Goal: Information Seeking & Learning: Compare options

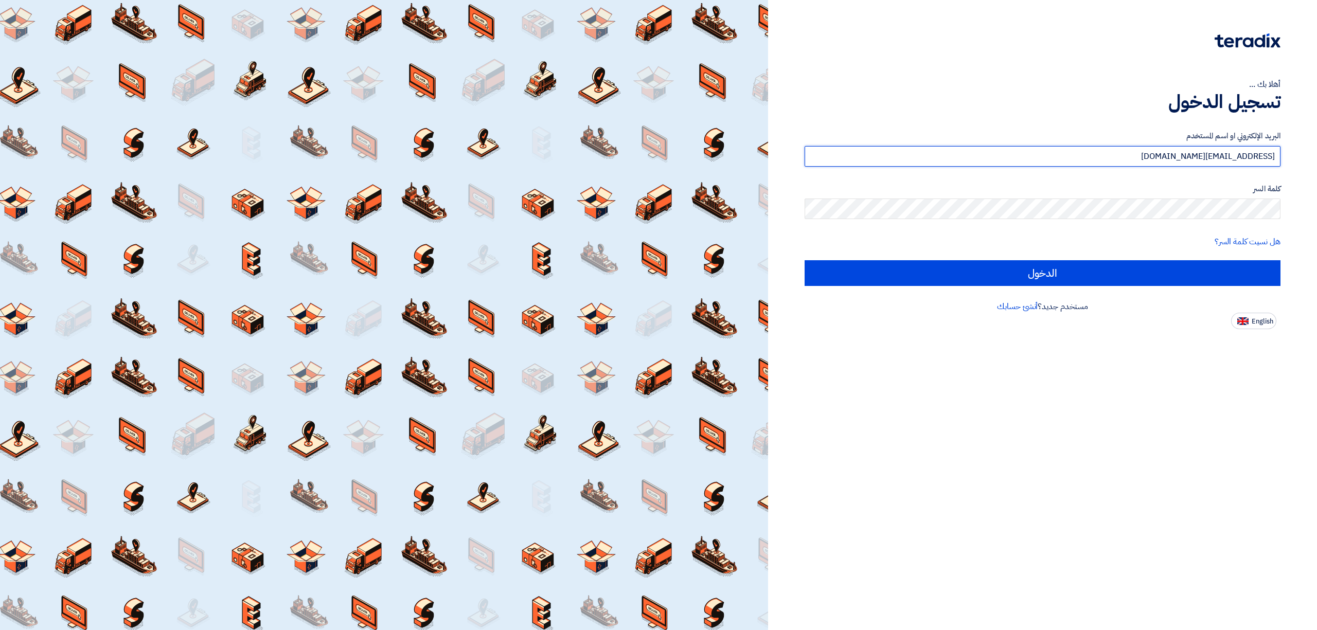
click at [1172, 151] on input "[EMAIL_ADDRESS][DOMAIN_NAME]" at bounding box center [1043, 156] width 476 height 21
type input "[EMAIL_ADDRESS][DOMAIN_NAME]"
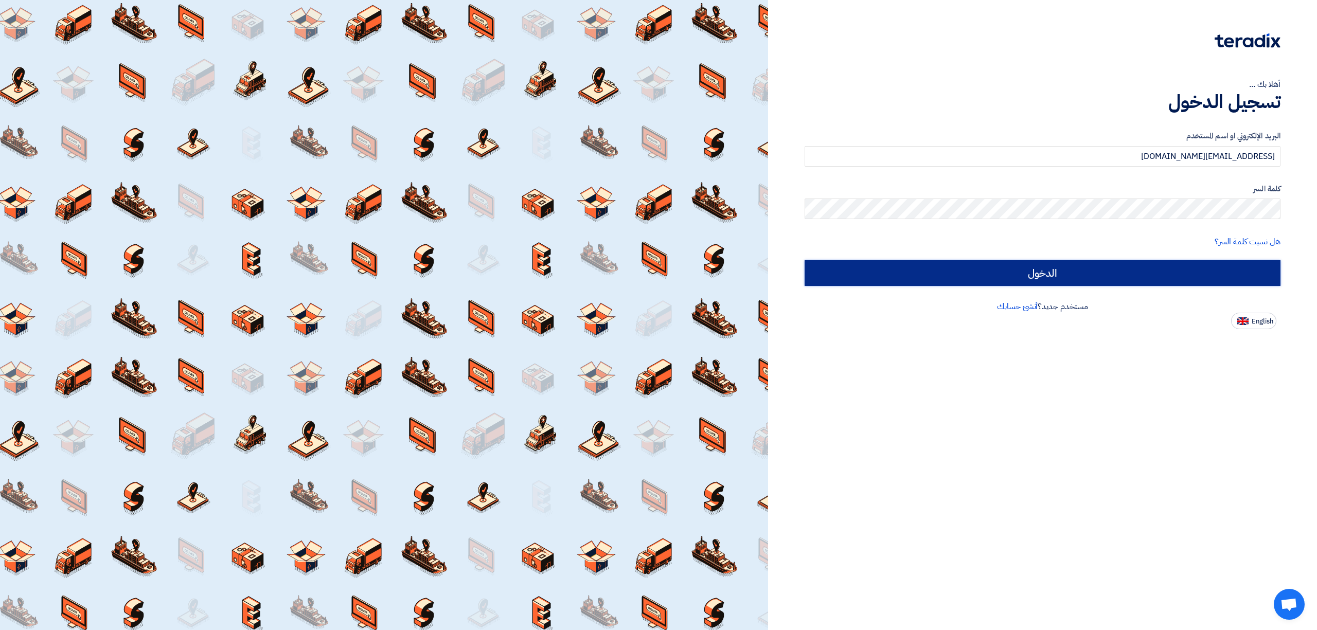
click at [1178, 262] on input "الدخول" at bounding box center [1043, 273] width 476 height 26
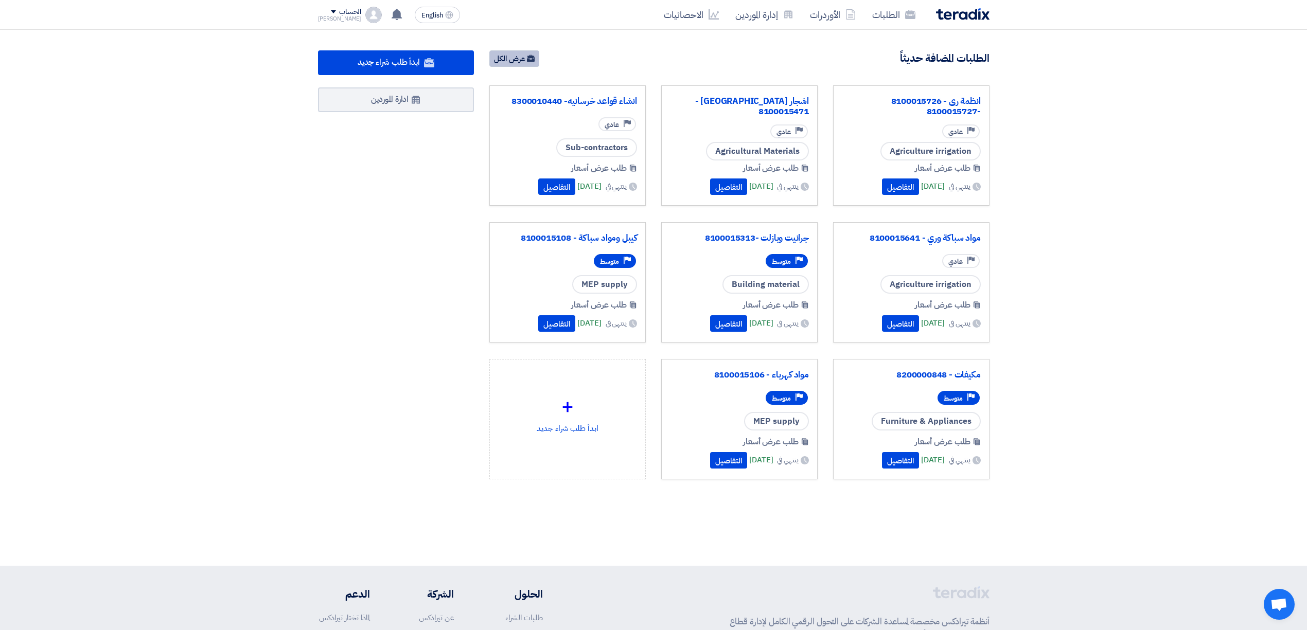
click at [504, 60] on link "عرض الكل" at bounding box center [514, 58] width 50 height 16
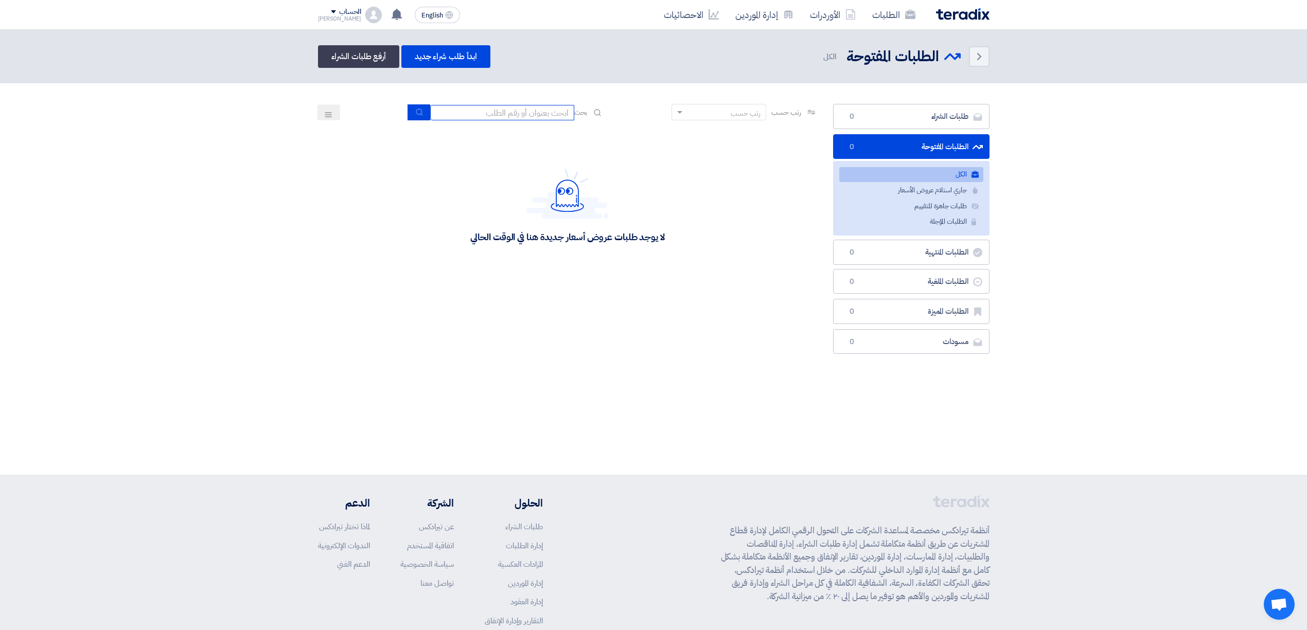
click at [558, 116] on input at bounding box center [502, 112] width 144 height 15
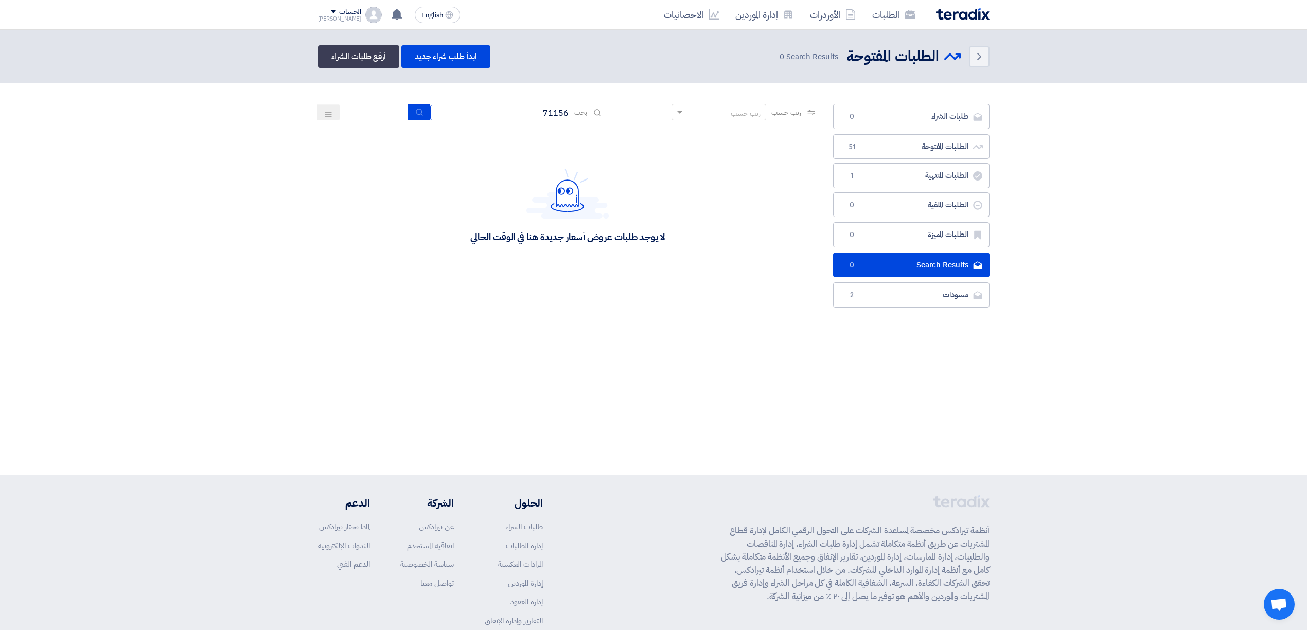
click at [530, 113] on input "71156" at bounding box center [502, 112] width 144 height 15
click at [530, 114] on input "71156" at bounding box center [502, 112] width 144 height 15
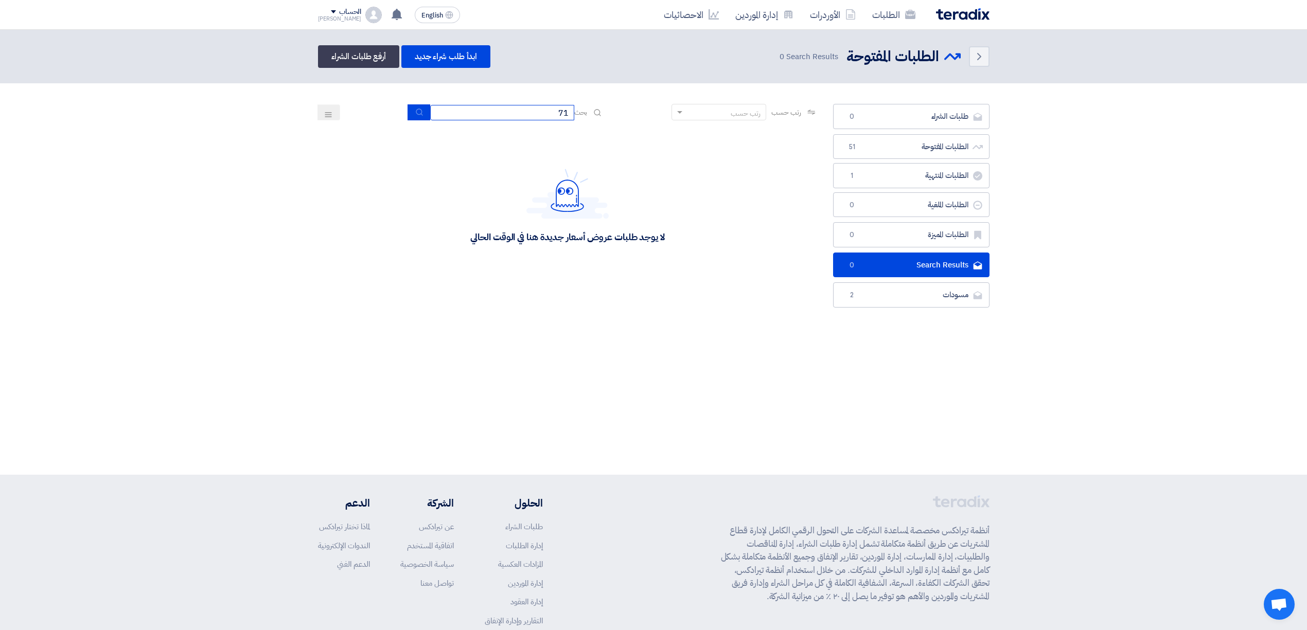
type input "7"
click at [715, 112] on div "رتب حسب" at bounding box center [725, 112] width 81 height 13
click at [721, 76] on header "Back الطلبات المفتوحة الطلبات المفتوحة 0" at bounding box center [653, 57] width 1307 height 54
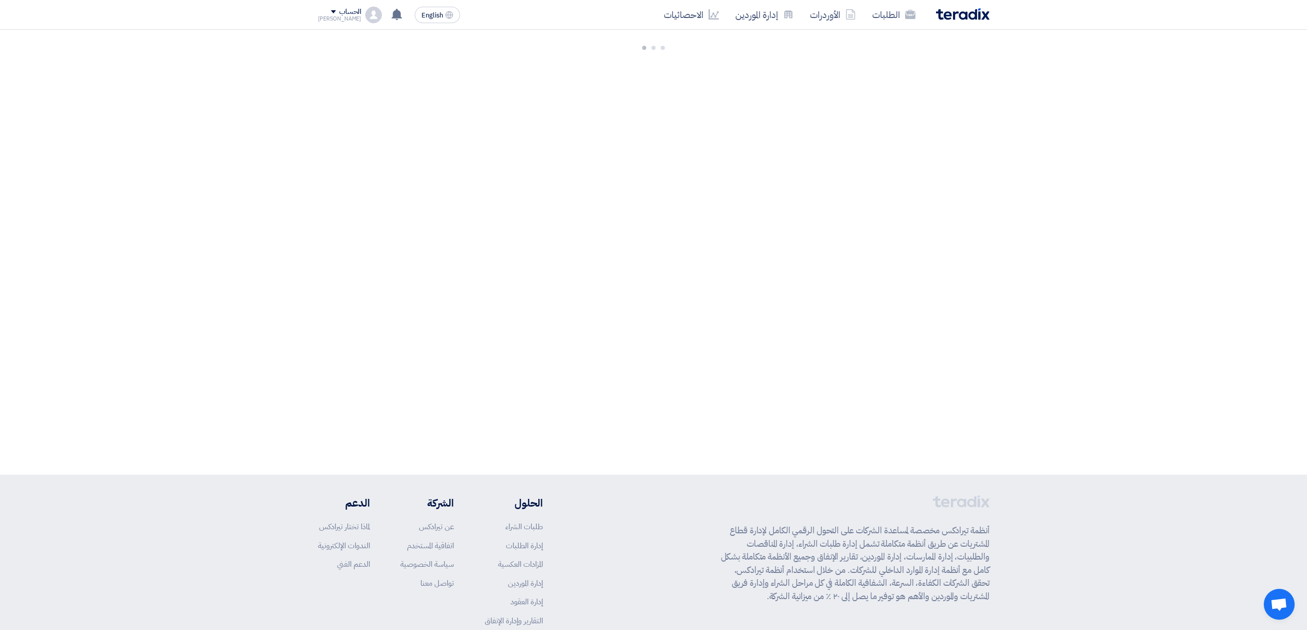
click at [315, 15] on div "الطلبات الأوردرات إدارة الموردين الاحصائيات English EN [DATE]" at bounding box center [653, 14] width 687 height 29
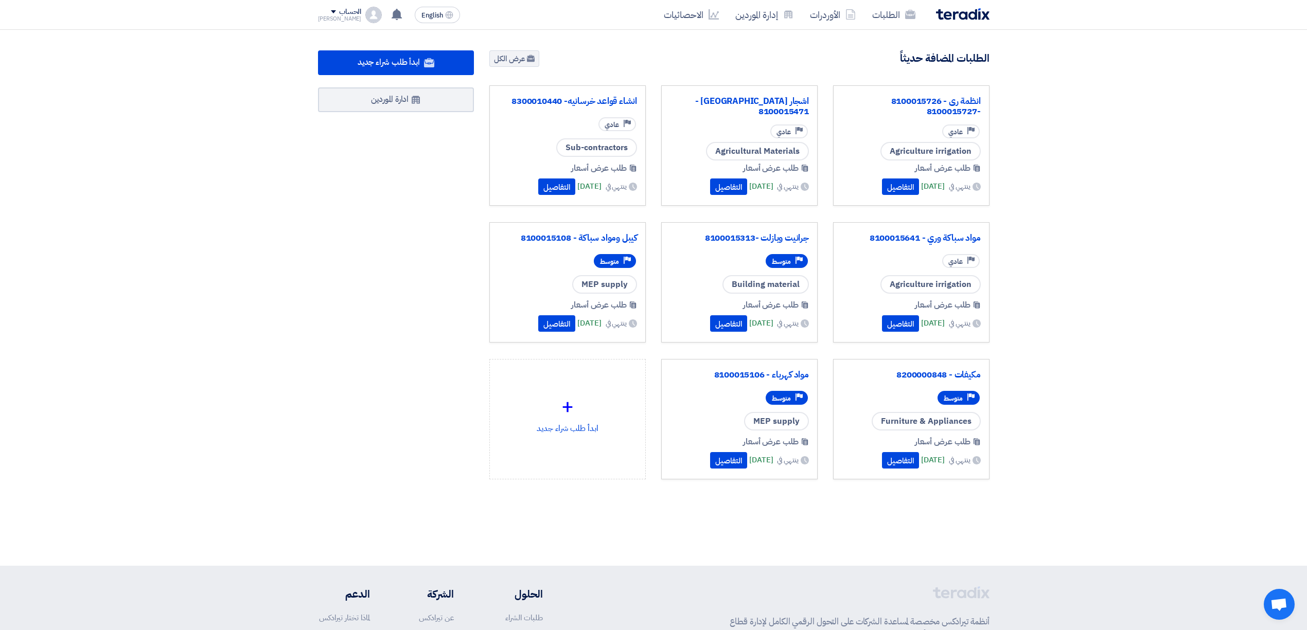
click at [334, 16] on div "[PERSON_NAME]" at bounding box center [340, 19] width 44 height 6
click at [382, 162] on li "خروج" at bounding box center [371, 162] width 107 height 20
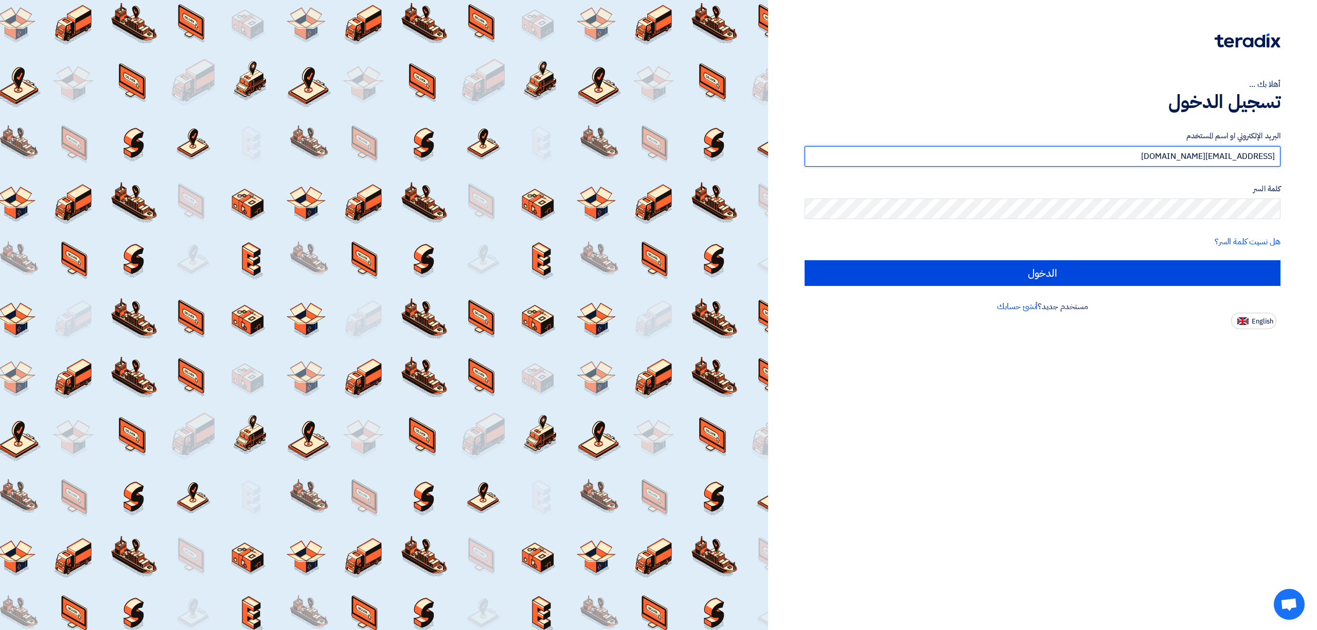
click at [1083, 162] on input "[EMAIL_ADDRESS][DOMAIN_NAME]" at bounding box center [1043, 156] width 476 height 21
type input "[EMAIL_ADDRESS][DOMAIN_NAME]"
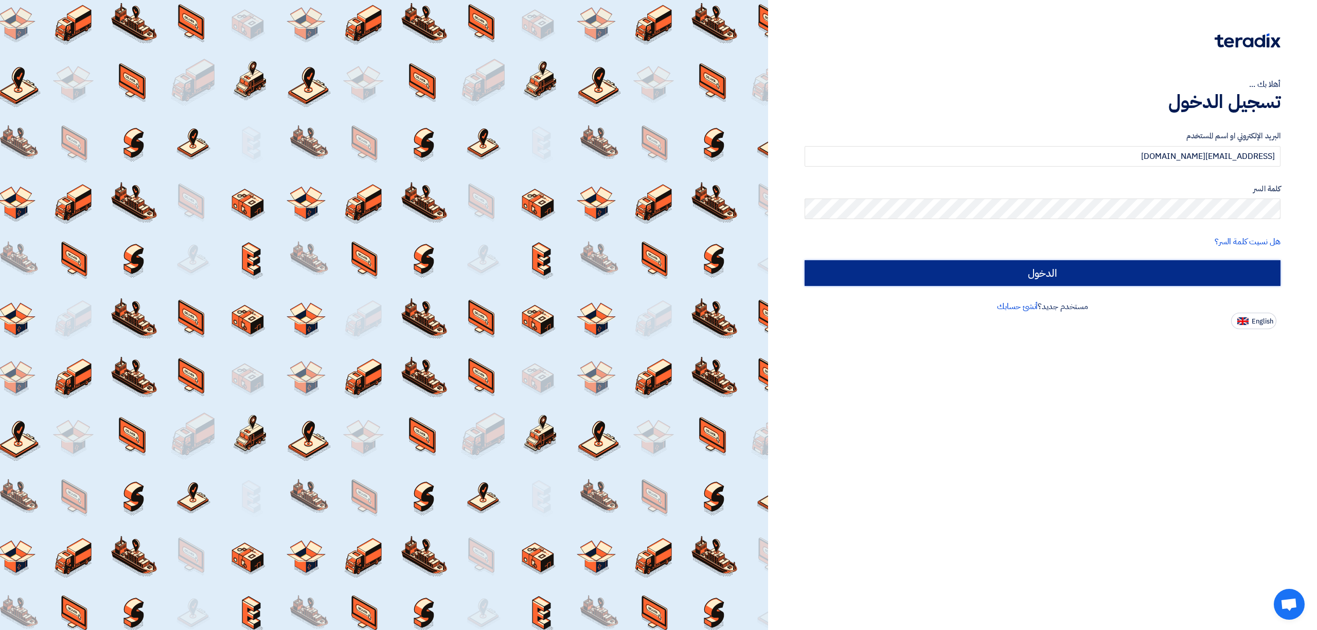
click at [1159, 273] on input "الدخول" at bounding box center [1043, 273] width 476 height 26
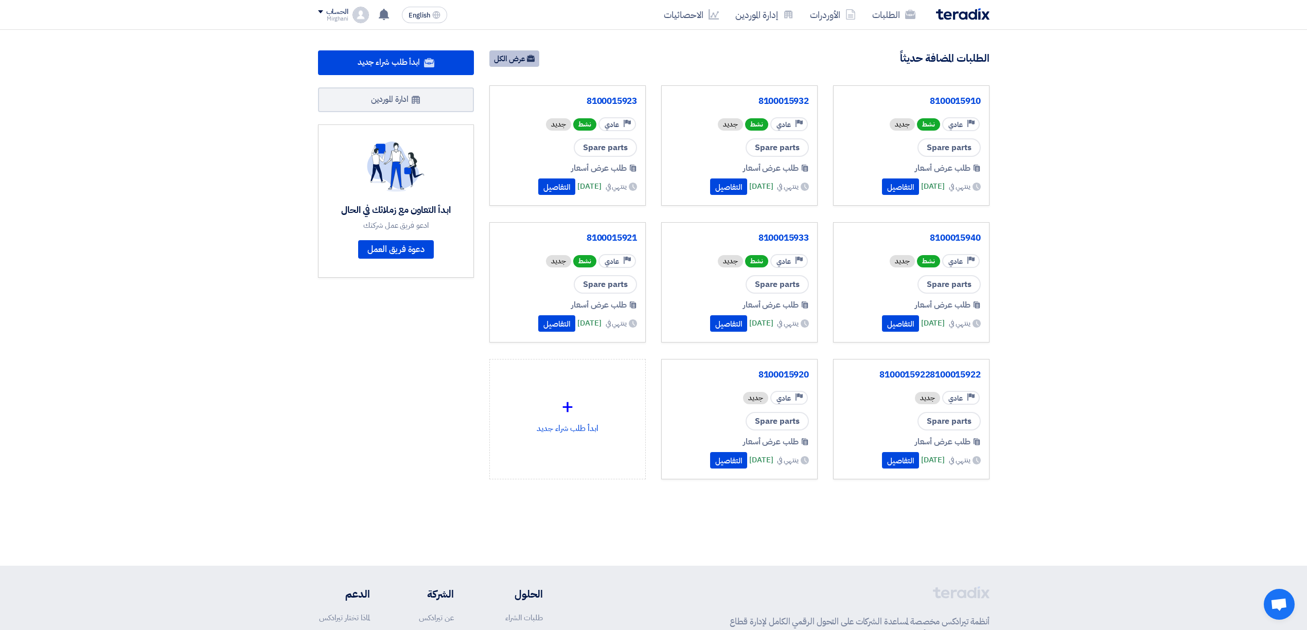
click at [531, 66] on link "عرض الكل" at bounding box center [514, 58] width 50 height 16
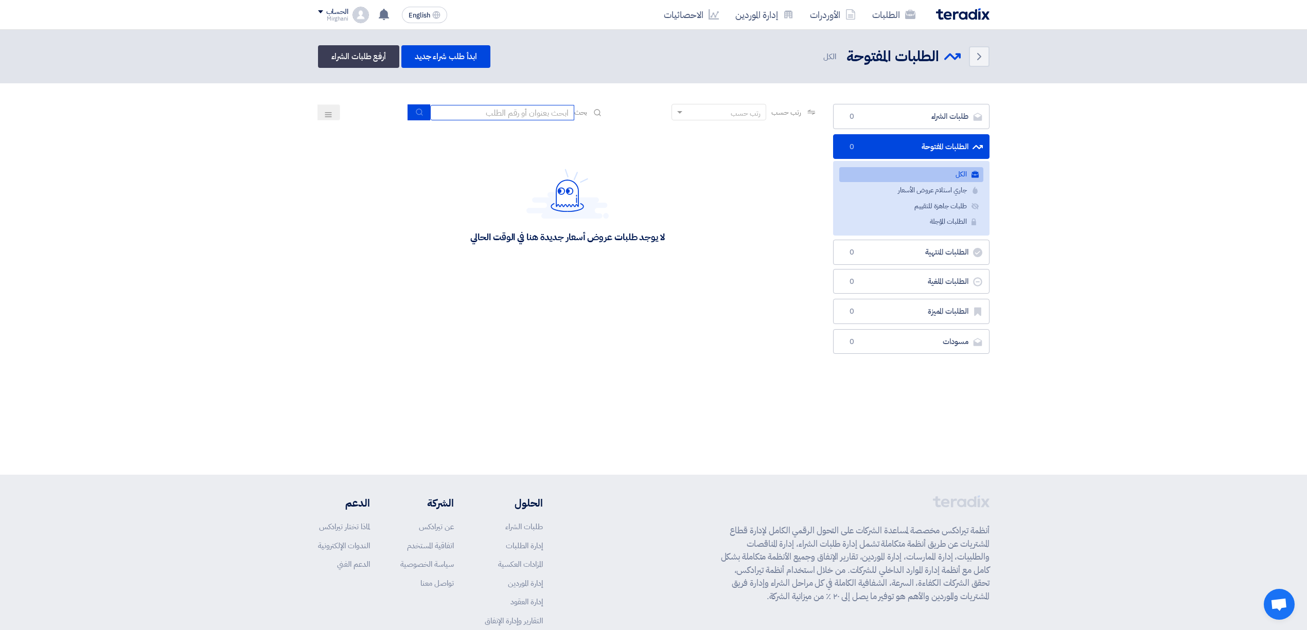
click at [549, 114] on input at bounding box center [502, 112] width 144 height 15
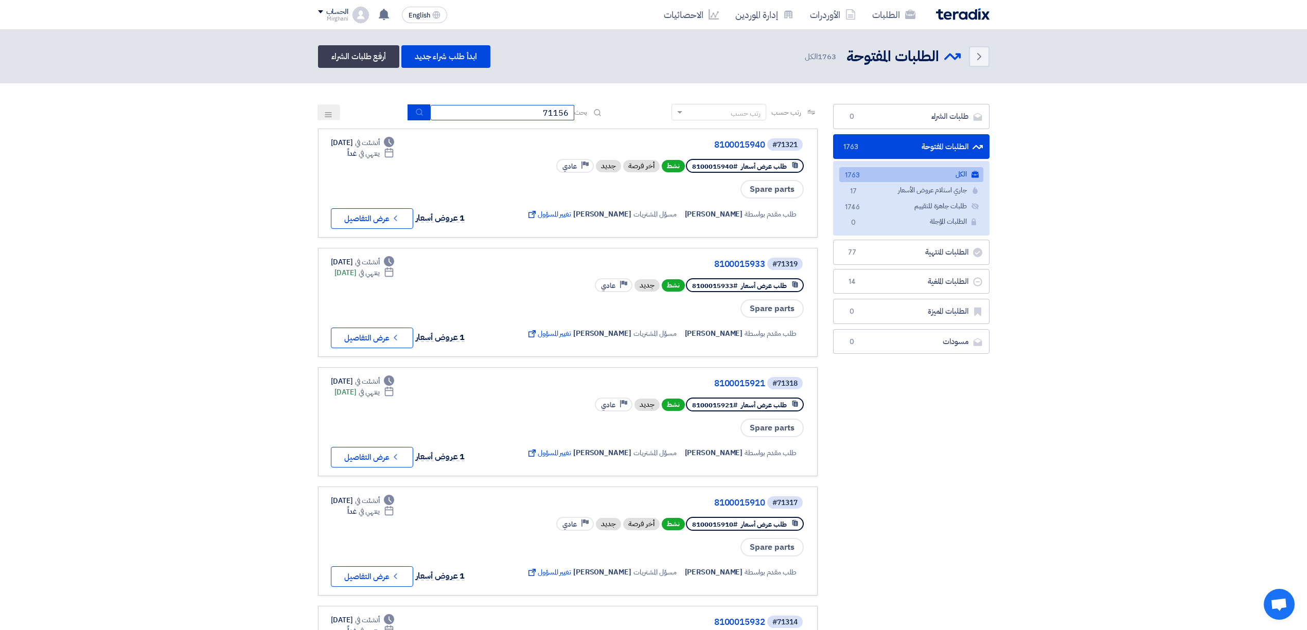
type input "71156"
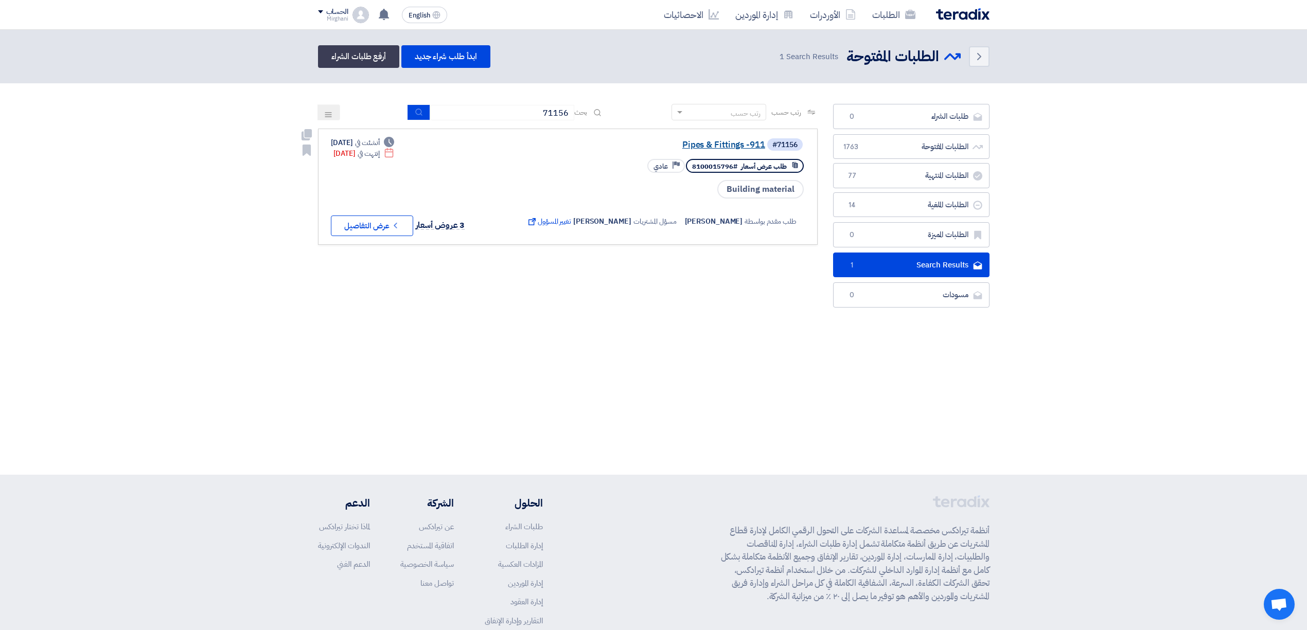
click at [706, 141] on link "Pipes & Fittings -911" at bounding box center [662, 144] width 206 height 9
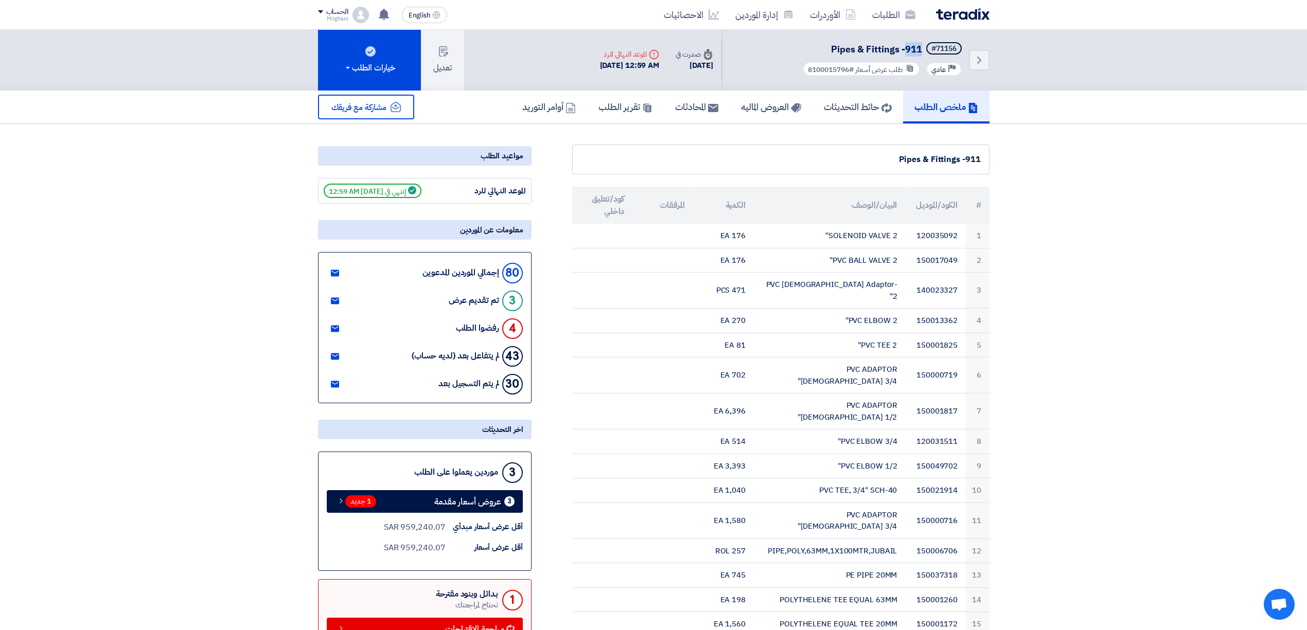
drag, startPoint x: 906, startPoint y: 44, endPoint x: 918, endPoint y: 42, distance: 13.0
click at [918, 42] on span "Pipes & Fittings -911" at bounding box center [876, 49] width 91 height 14
drag, startPoint x: 968, startPoint y: 159, endPoint x: 984, endPoint y: 151, distance: 17.3
click at [984, 151] on div "Pipes & Fittings -911" at bounding box center [780, 160] width 417 height 30
click at [752, 103] on h5 "العروض الماليه" at bounding box center [771, 107] width 60 height 12
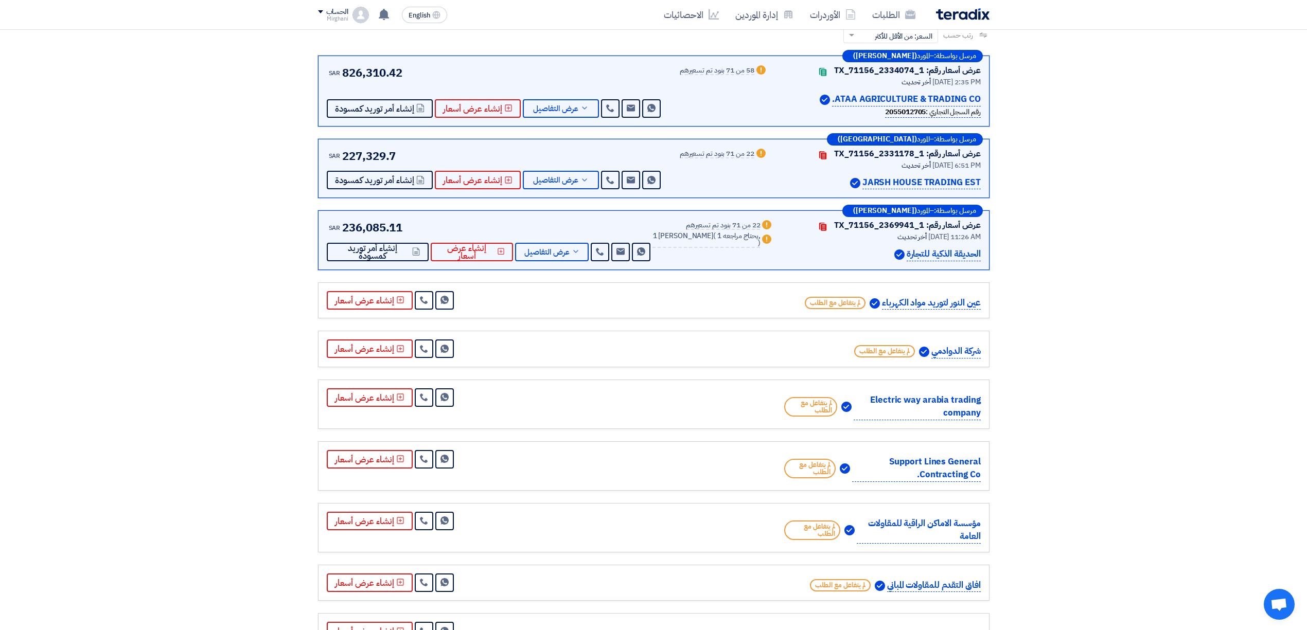
scroll to position [68, 0]
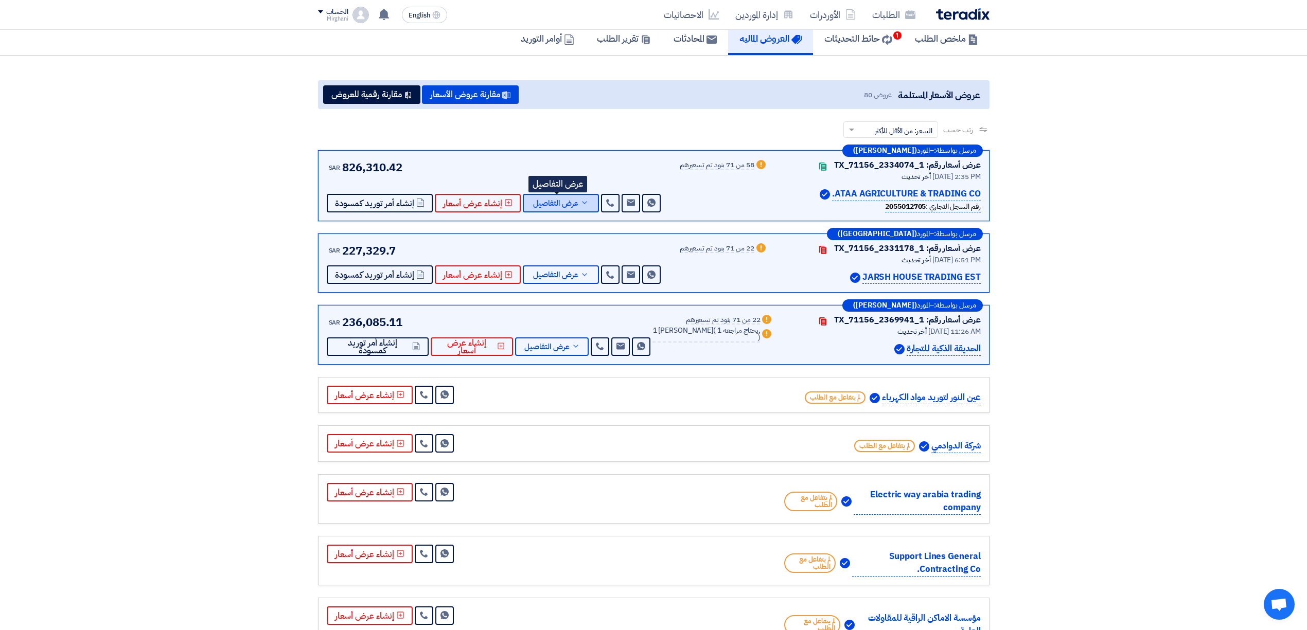
click at [565, 203] on span "عرض التفاصيل" at bounding box center [555, 204] width 45 height 8
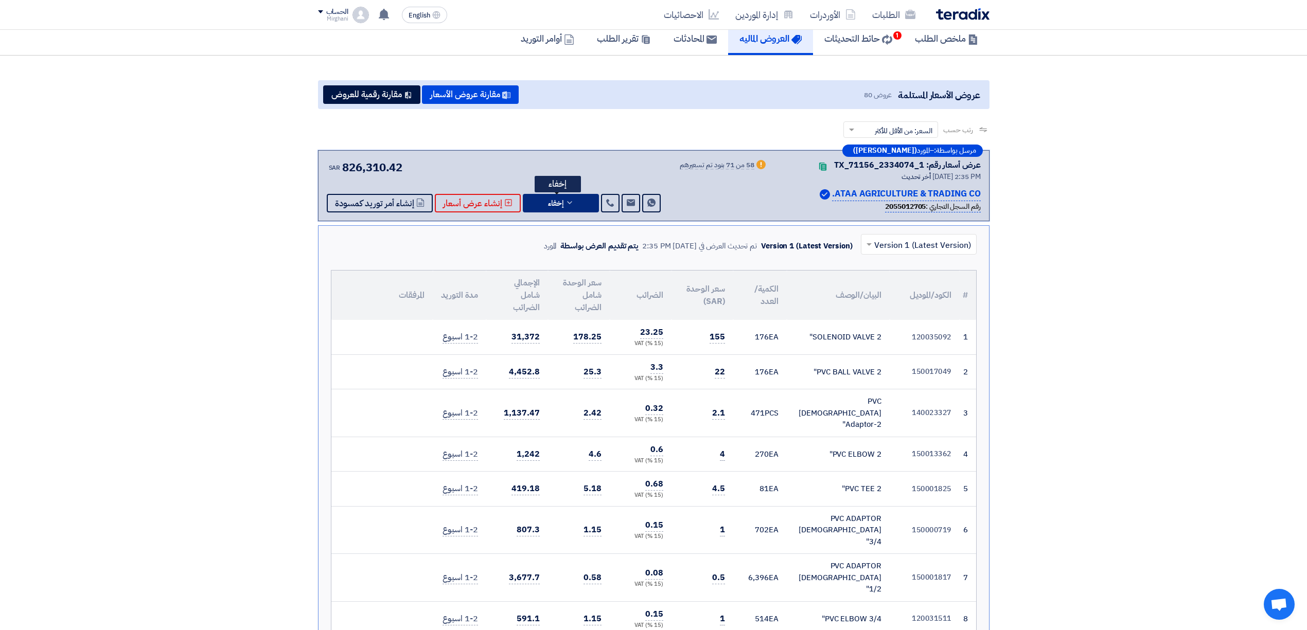
click at [570, 207] on button "إخفاء" at bounding box center [561, 203] width 76 height 19
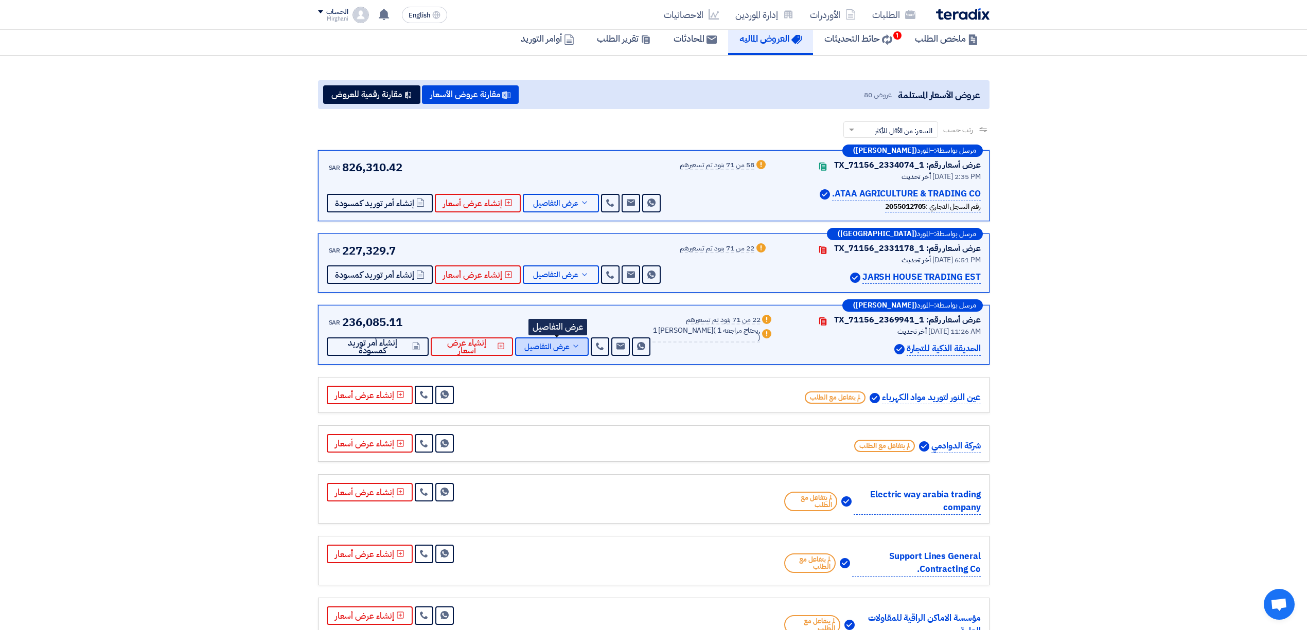
click at [570, 341] on button "عرض التفاصيل" at bounding box center [552, 347] width 74 height 19
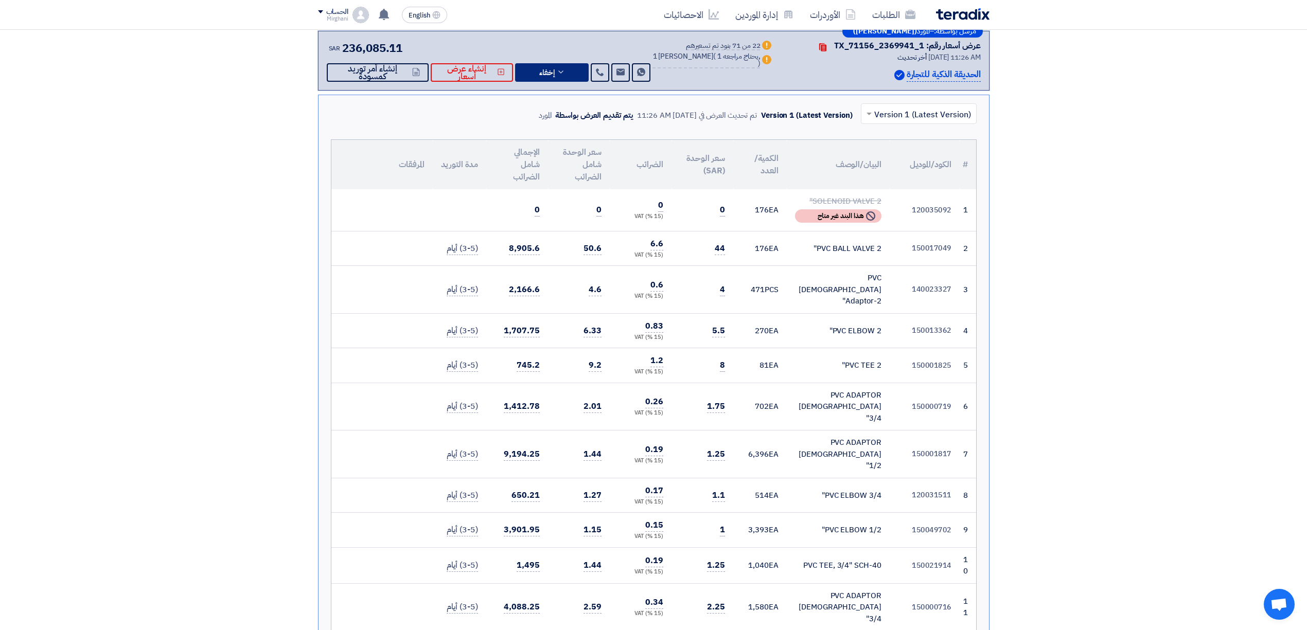
scroll to position [0, 0]
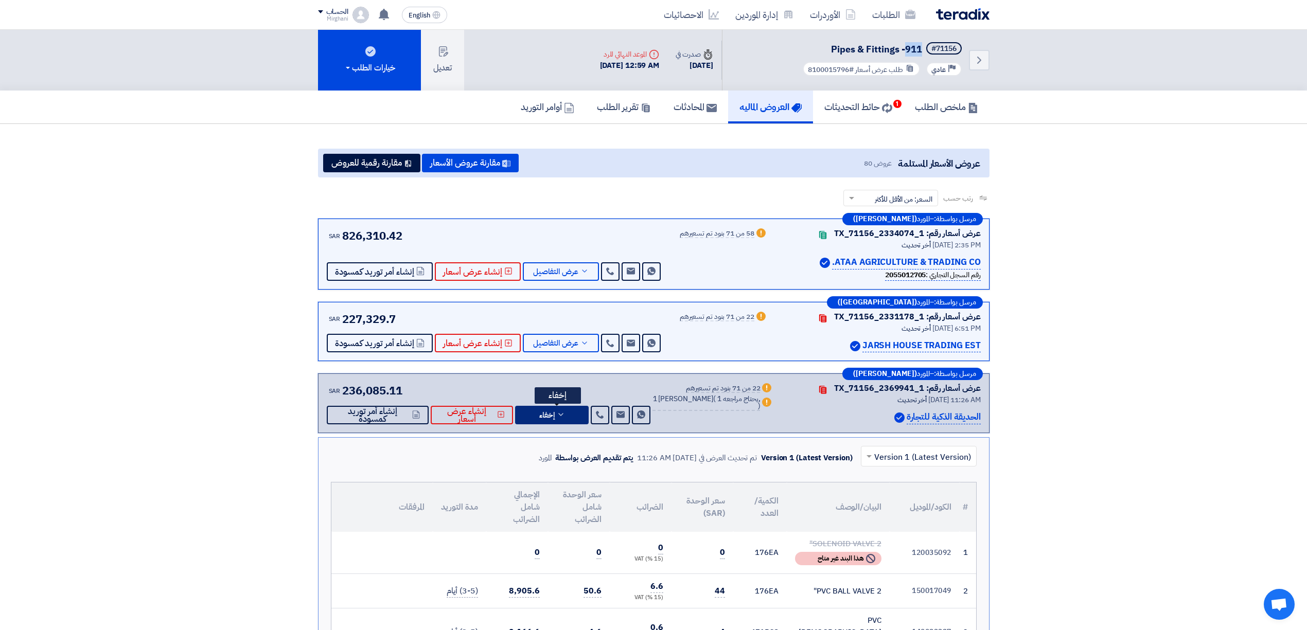
drag, startPoint x: 561, startPoint y: 412, endPoint x: 569, endPoint y: 406, distance: 9.3
click at [562, 410] on button "إخفاء" at bounding box center [552, 415] width 74 height 19
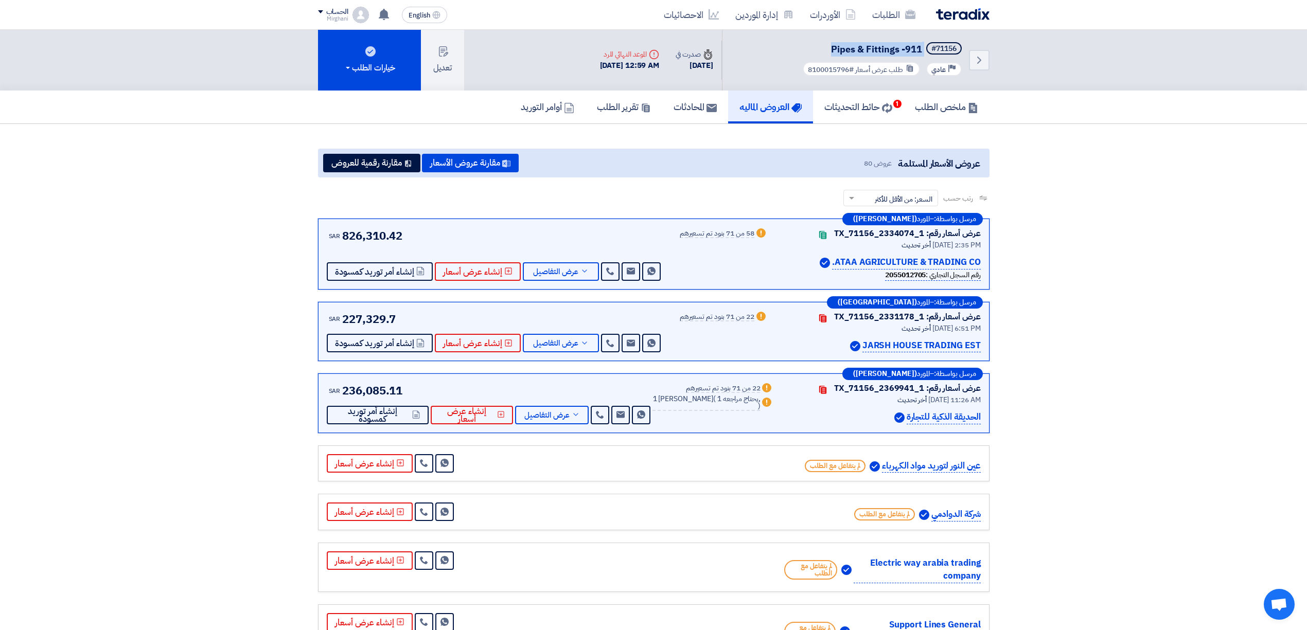
drag, startPoint x: 829, startPoint y: 52, endPoint x: 933, endPoint y: 56, distance: 103.5
click at [933, 56] on h5 "#71156 Pipes & Fittings -911" at bounding box center [882, 49] width 163 height 14
drag, startPoint x: 673, startPoint y: 239, endPoint x: 739, endPoint y: 230, distance: 66.4
click at [739, 230] on div "عرض أسعار رقم: TX_71156_2334074_1 Contacts أخر تحديث [DATE] 2:35 PM ATAA AGRICU…" at bounding box center [654, 254] width 654 height 54
click at [582, 270] on use at bounding box center [584, 271] width 5 height 3
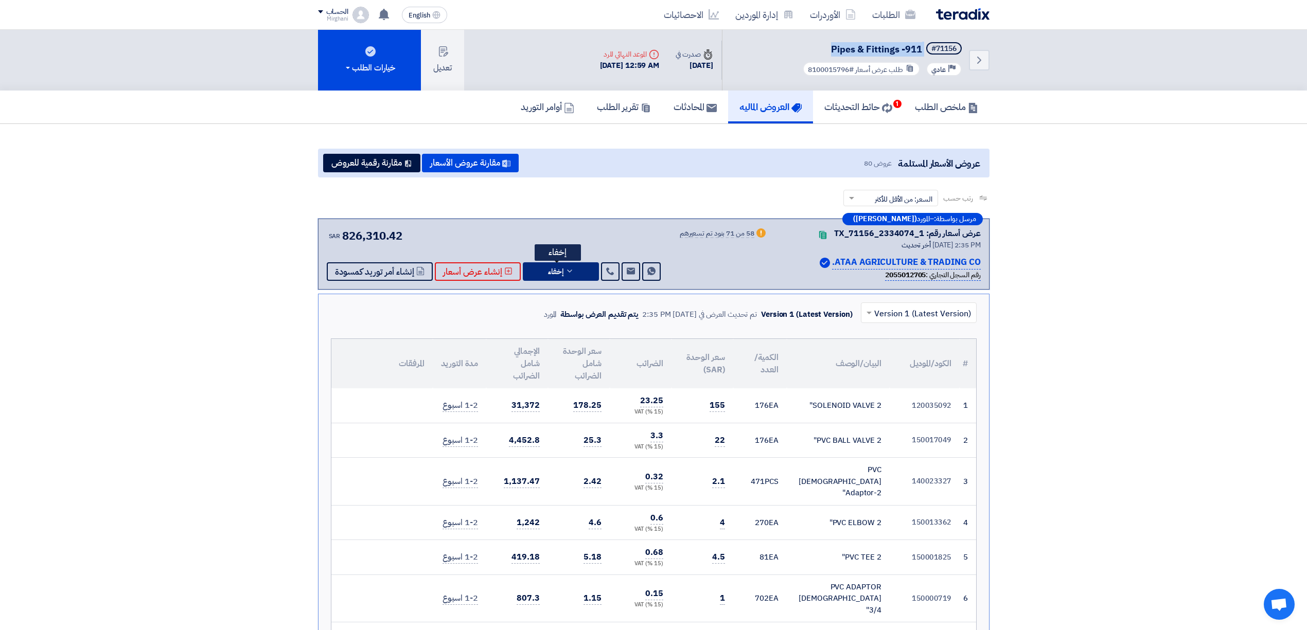
click at [567, 270] on use at bounding box center [569, 271] width 5 height 3
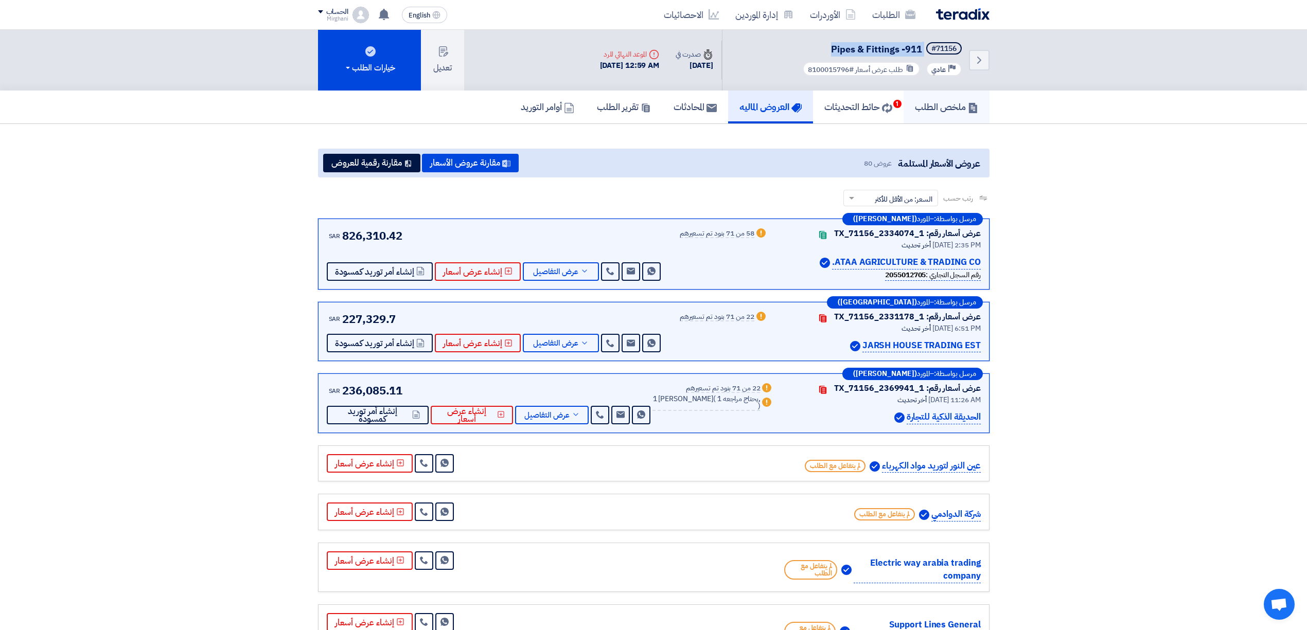
click at [938, 97] on link "ملخص الطلب" at bounding box center [946, 107] width 86 height 33
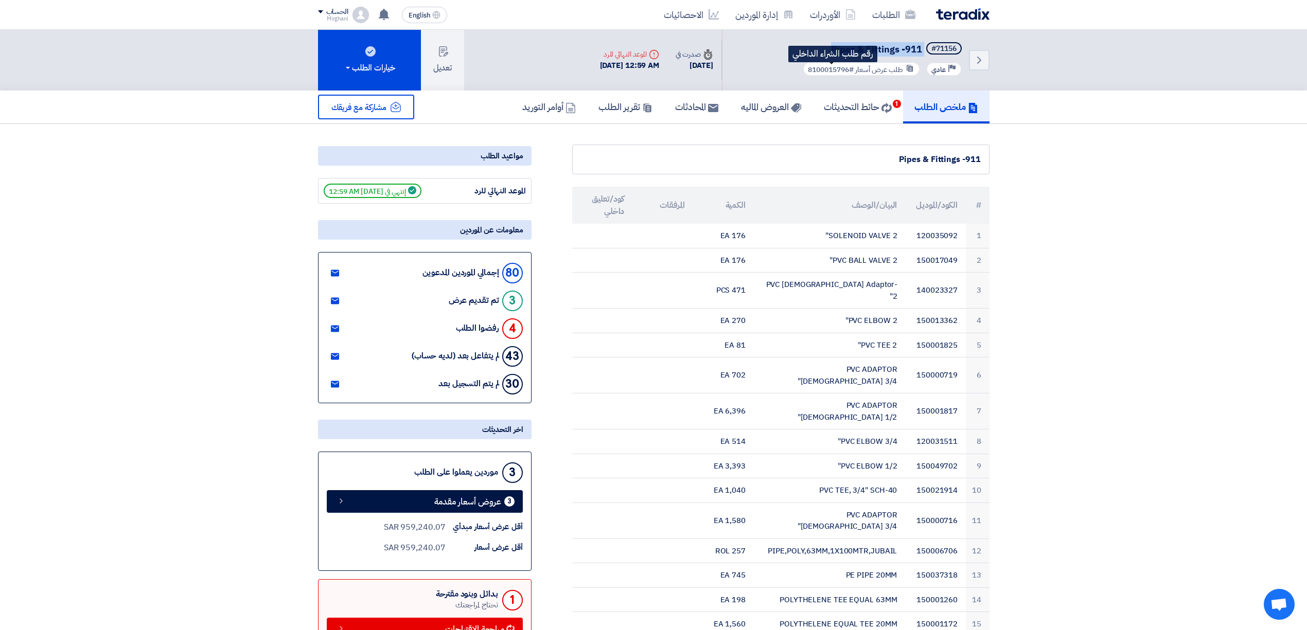
drag, startPoint x: 809, startPoint y: 70, endPoint x: 847, endPoint y: 73, distance: 38.2
click at [847, 73] on span "#8100015796" at bounding box center [831, 69] width 46 height 11
click at [778, 67] on div "Back #71156 Pipes & Fittings -911 Priority عادي طلب عرض أسعار #8100015796" at bounding box center [856, 60] width 268 height 61
drag, startPoint x: 805, startPoint y: 68, endPoint x: 850, endPoint y: 67, distance: 44.8
click at [850, 67] on div "طلب عرض أسعار #8100015796 رقم طلب الشراء الداخلي" at bounding box center [861, 69] width 117 height 14
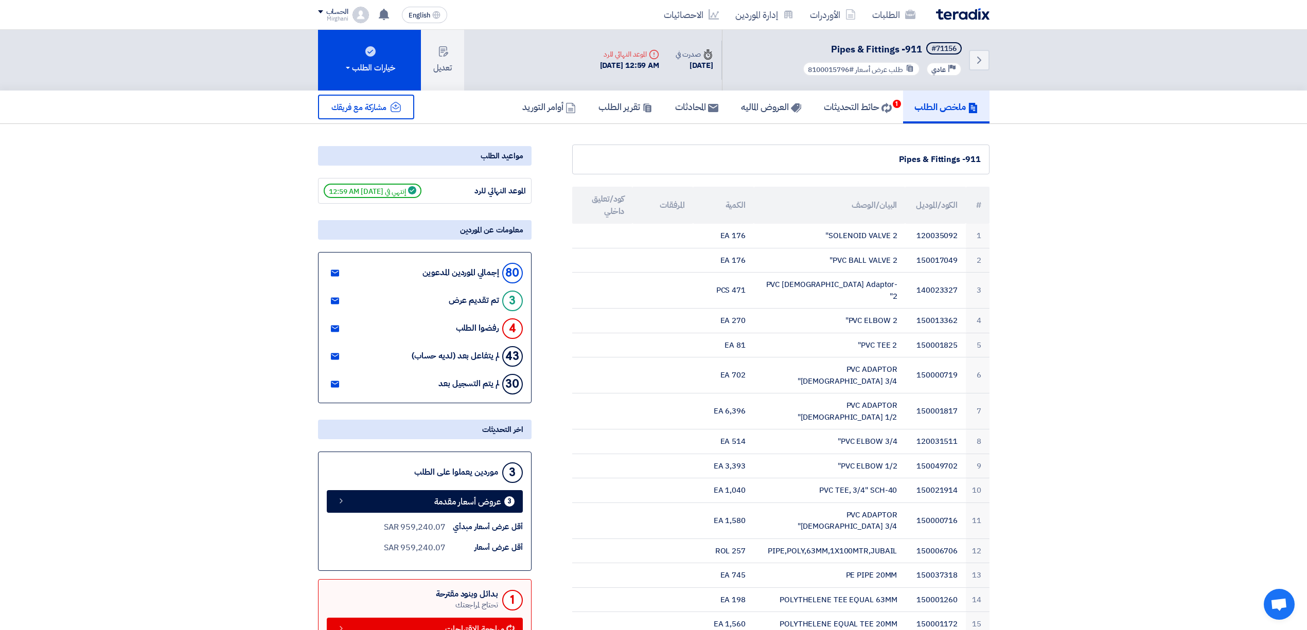
copy span "8100015796"
click at [320, 11] on span at bounding box center [320, 11] width 5 height 3
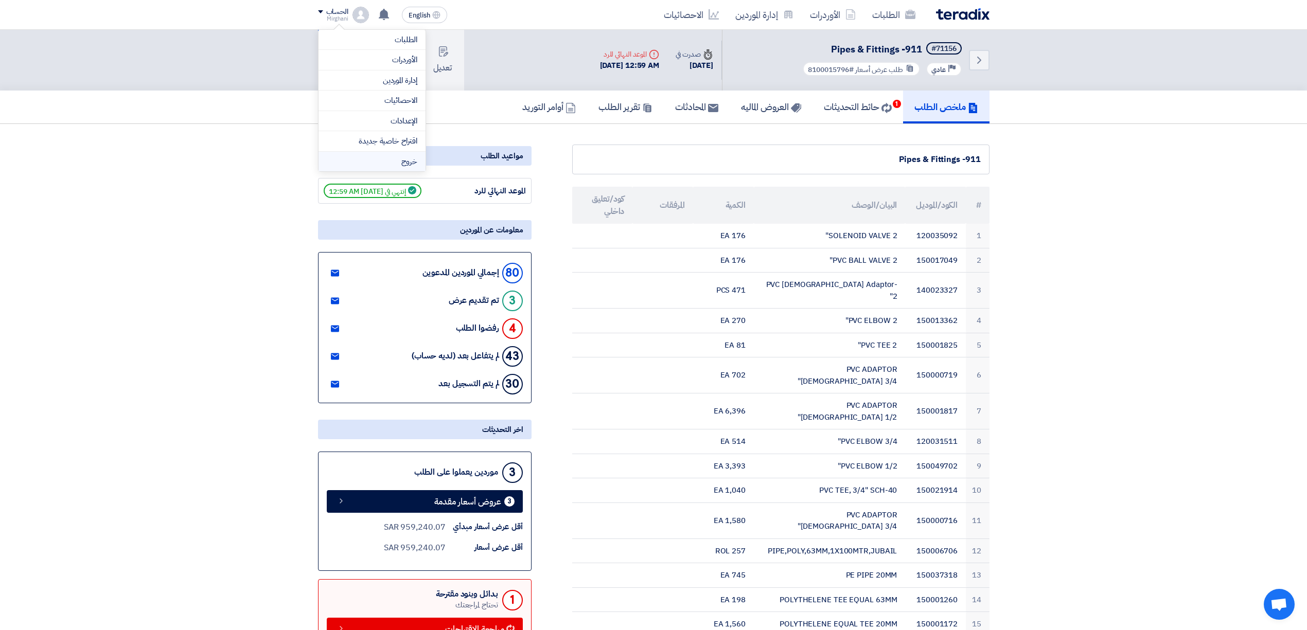
click at [393, 155] on li "خروج" at bounding box center [371, 162] width 107 height 20
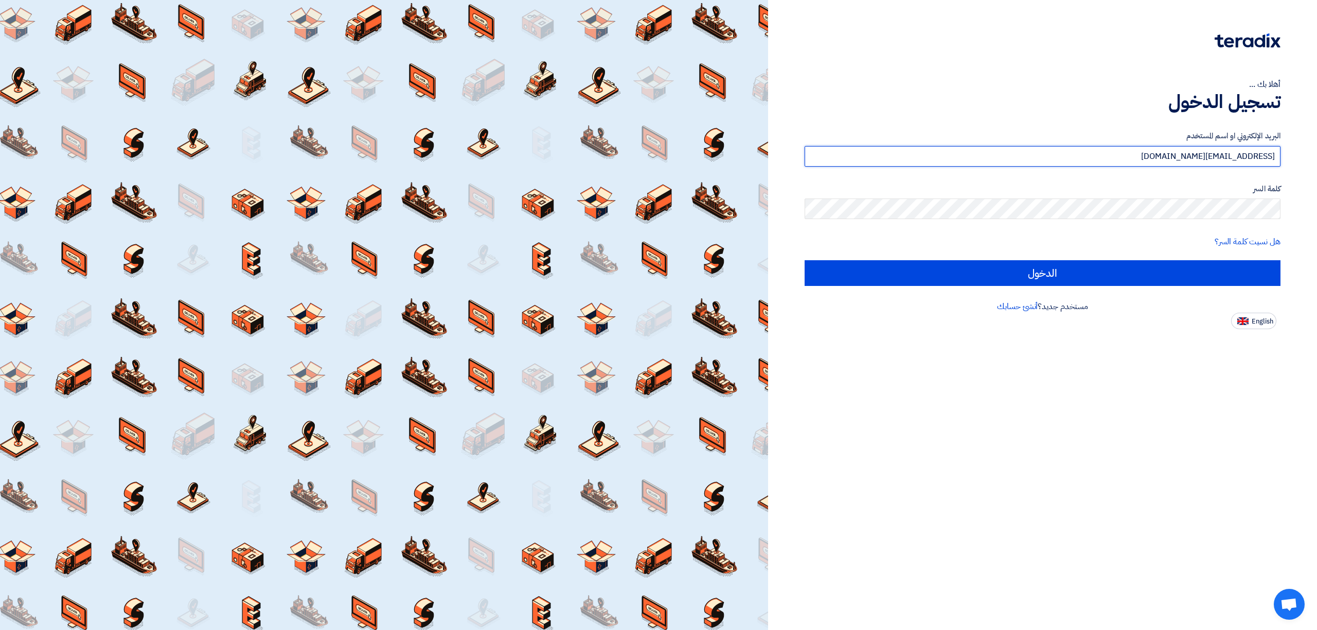
click at [1064, 153] on input "[EMAIL_ADDRESS][DOMAIN_NAME]" at bounding box center [1043, 156] width 476 height 21
type input "[EMAIL_ADDRESS][DOMAIN_NAME]"
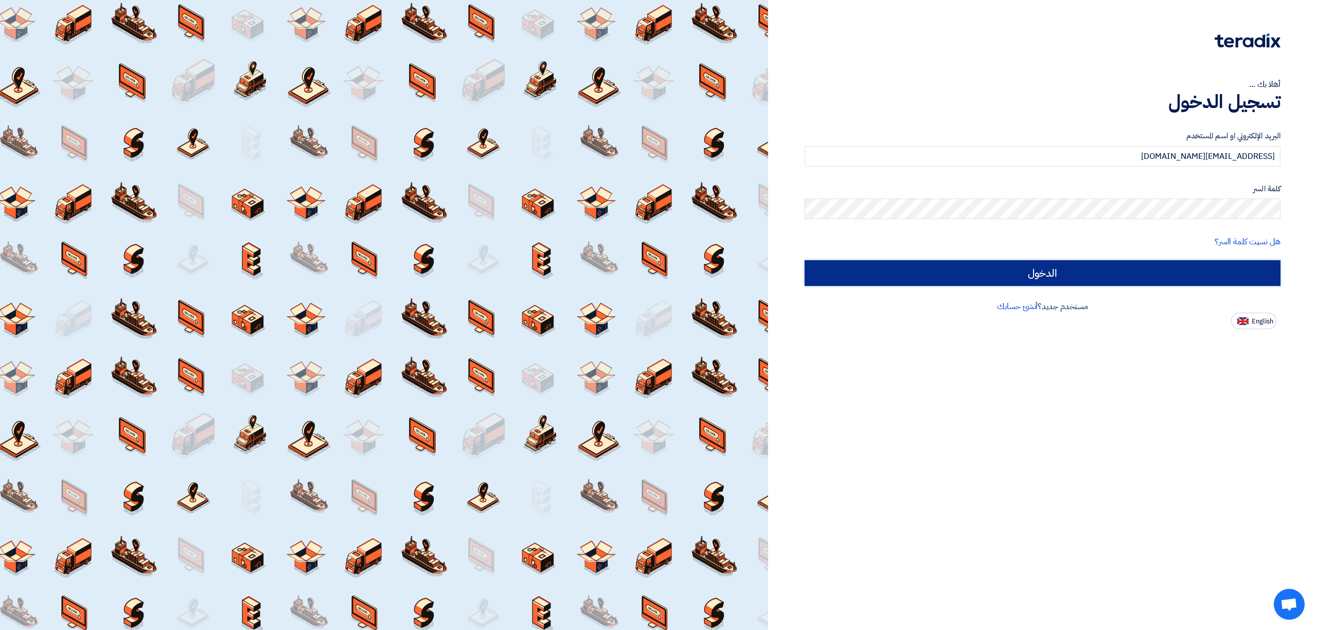
click at [1127, 274] on input "الدخول" at bounding box center [1043, 273] width 476 height 26
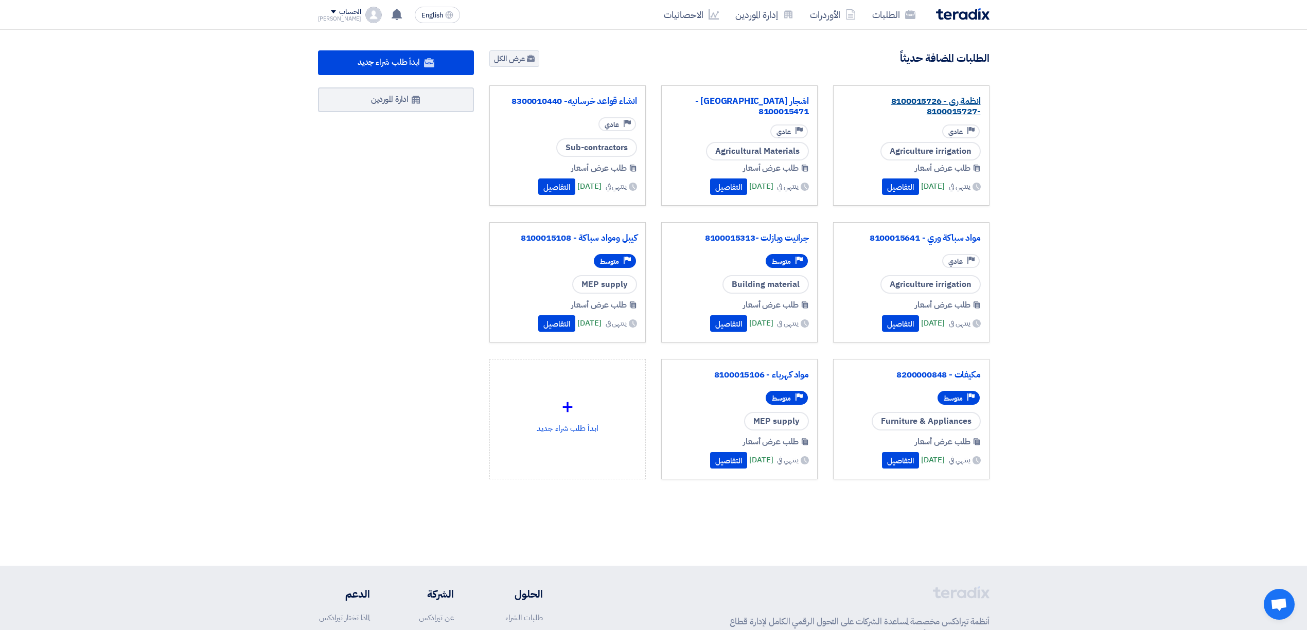
click at [935, 105] on link "انظمة رى - 8100015726 -8100015727" at bounding box center [911, 106] width 139 height 21
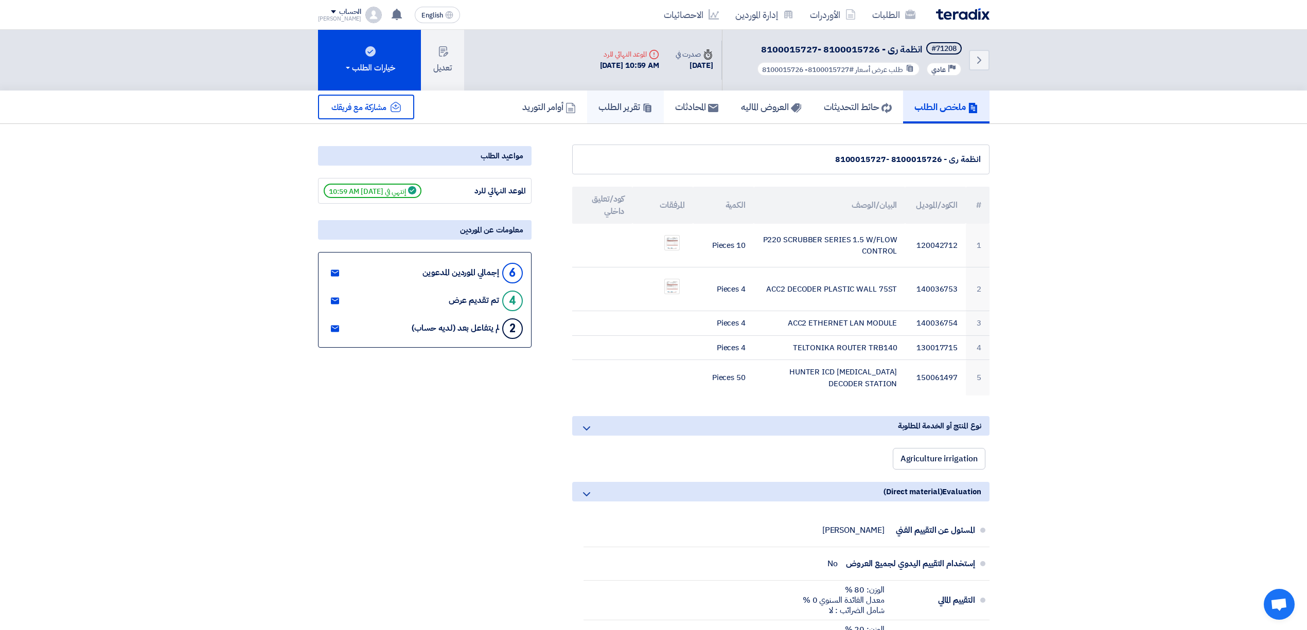
click at [618, 105] on h5 "تقرير الطلب" at bounding box center [625, 107] width 54 height 12
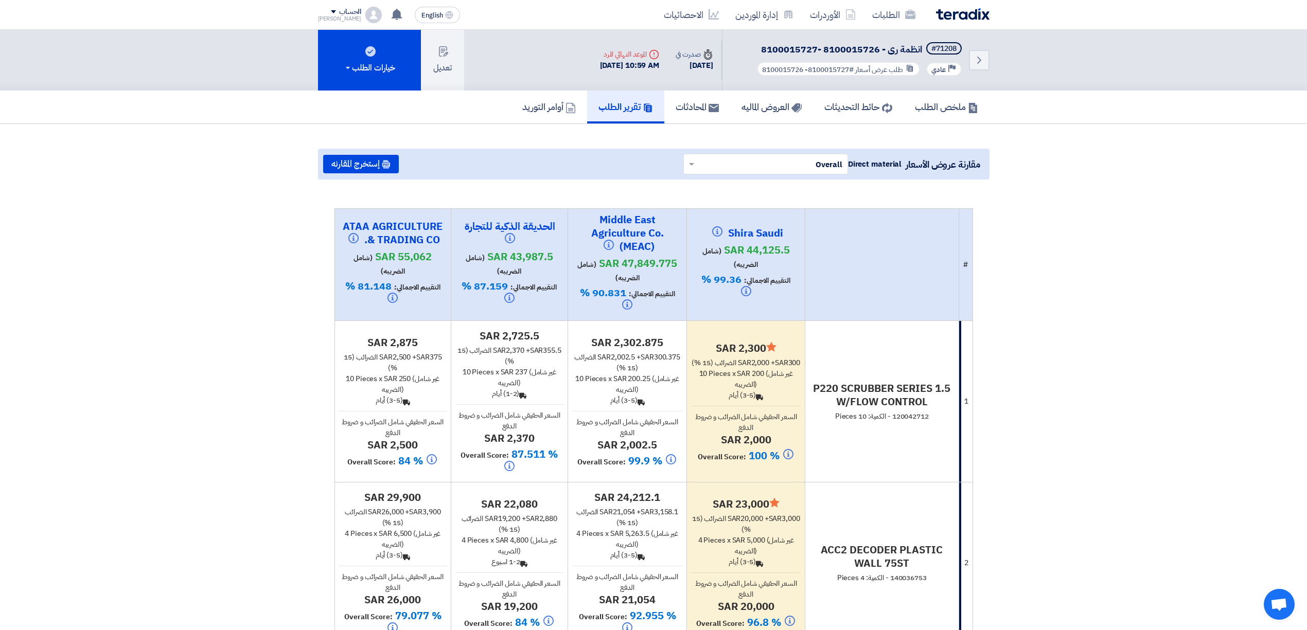
drag, startPoint x: 513, startPoint y: 442, endPoint x: 540, endPoint y: 442, distance: 27.3
click at [540, 442] on h4 "sar 2,370" at bounding box center [509, 438] width 108 height 13
click at [547, 442] on h4 "sar 2,370" at bounding box center [509, 438] width 108 height 13
drag, startPoint x: 507, startPoint y: 439, endPoint x: 536, endPoint y: 435, distance: 28.5
click at [536, 435] on h4 "sar 2,370" at bounding box center [509, 438] width 108 height 13
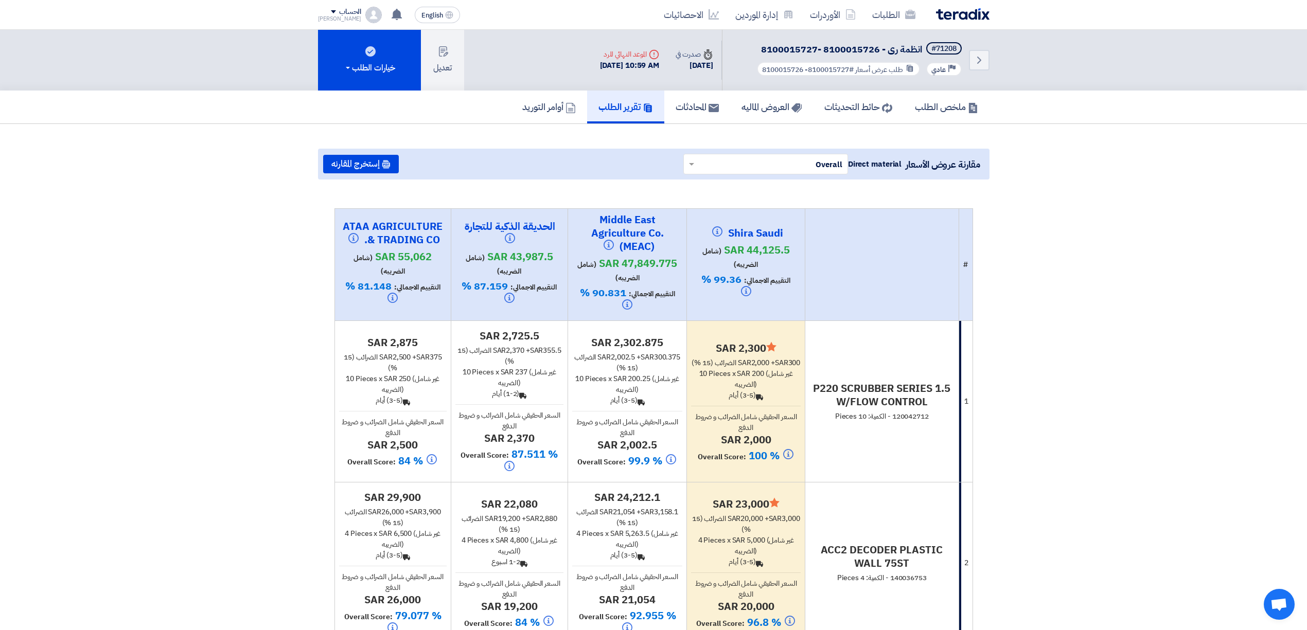
click at [544, 437] on h4 "sar 2,370" at bounding box center [509, 438] width 108 height 13
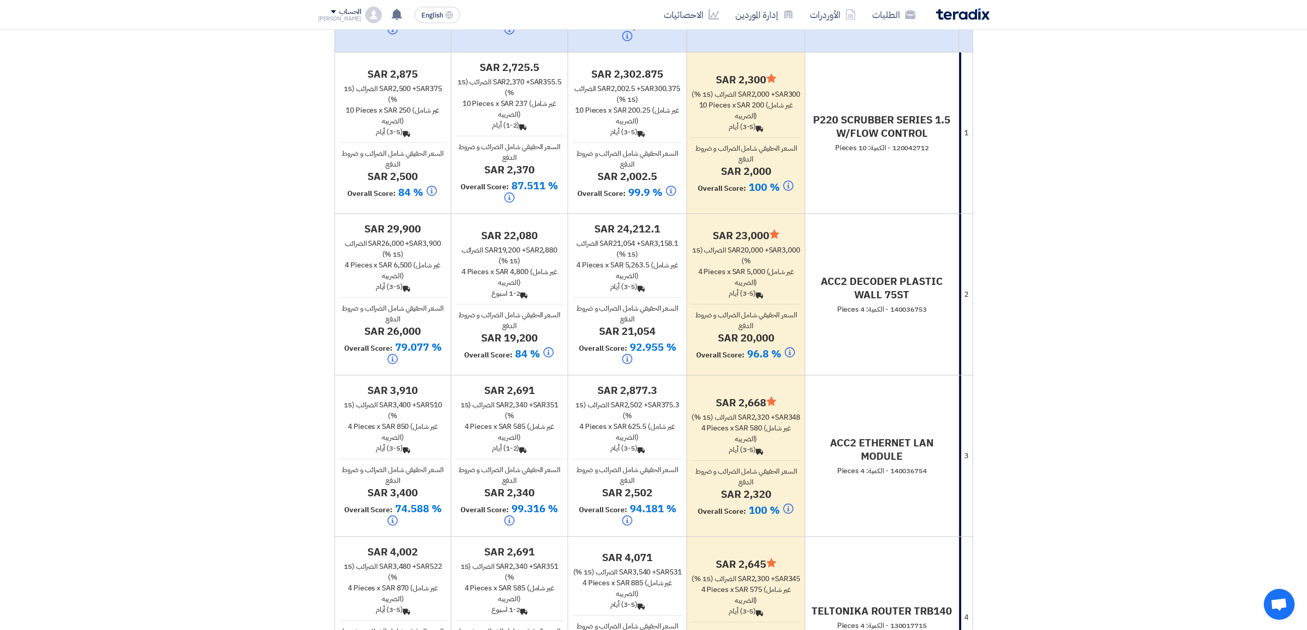
scroll to position [274, 0]
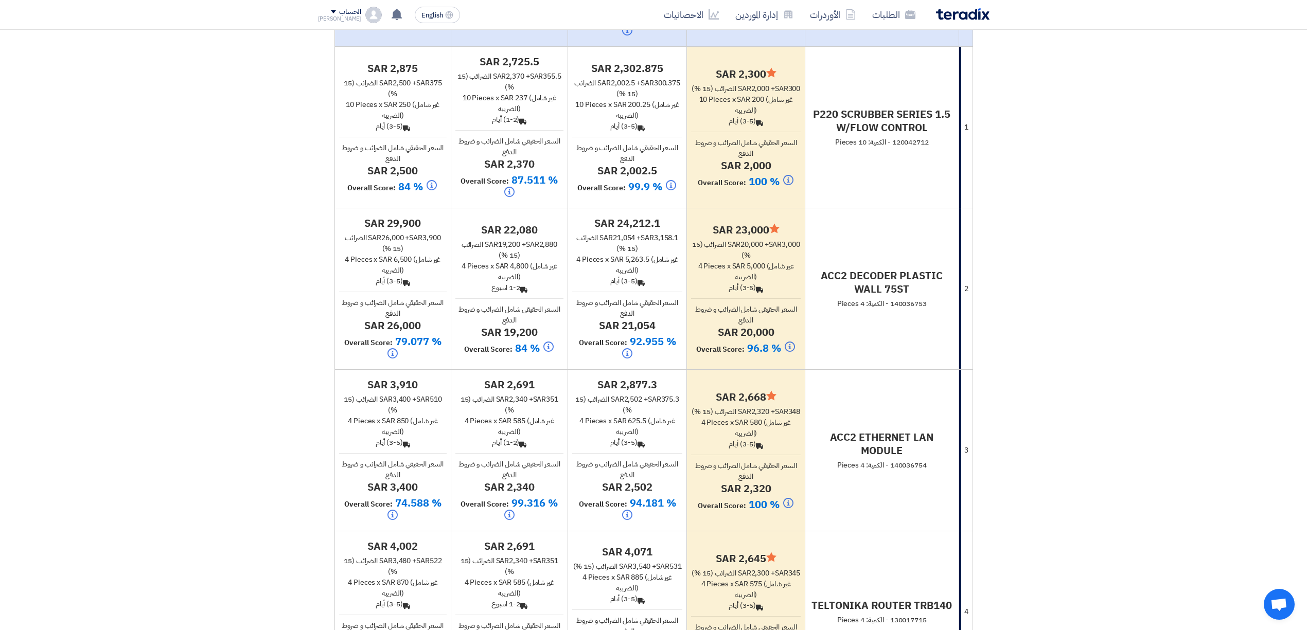
drag, startPoint x: 511, startPoint y: 491, endPoint x: 540, endPoint y: 484, distance: 29.6
click at [540, 484] on h4 "sar 2,340" at bounding box center [509, 487] width 108 height 13
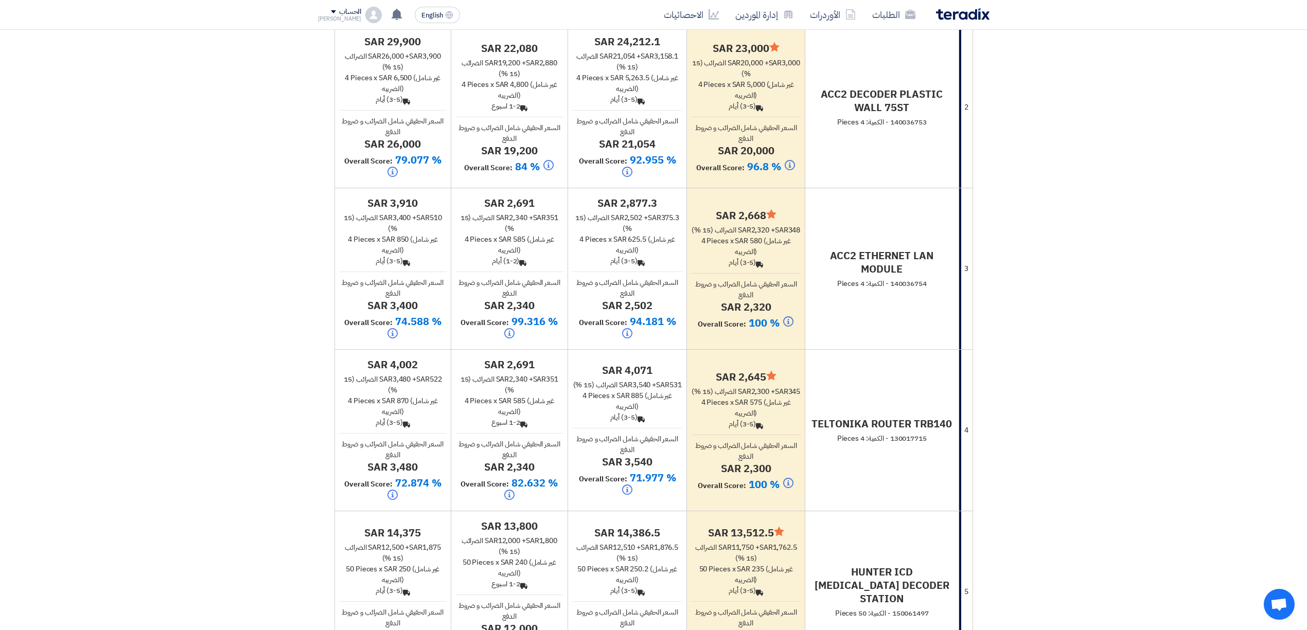
scroll to position [480, 0]
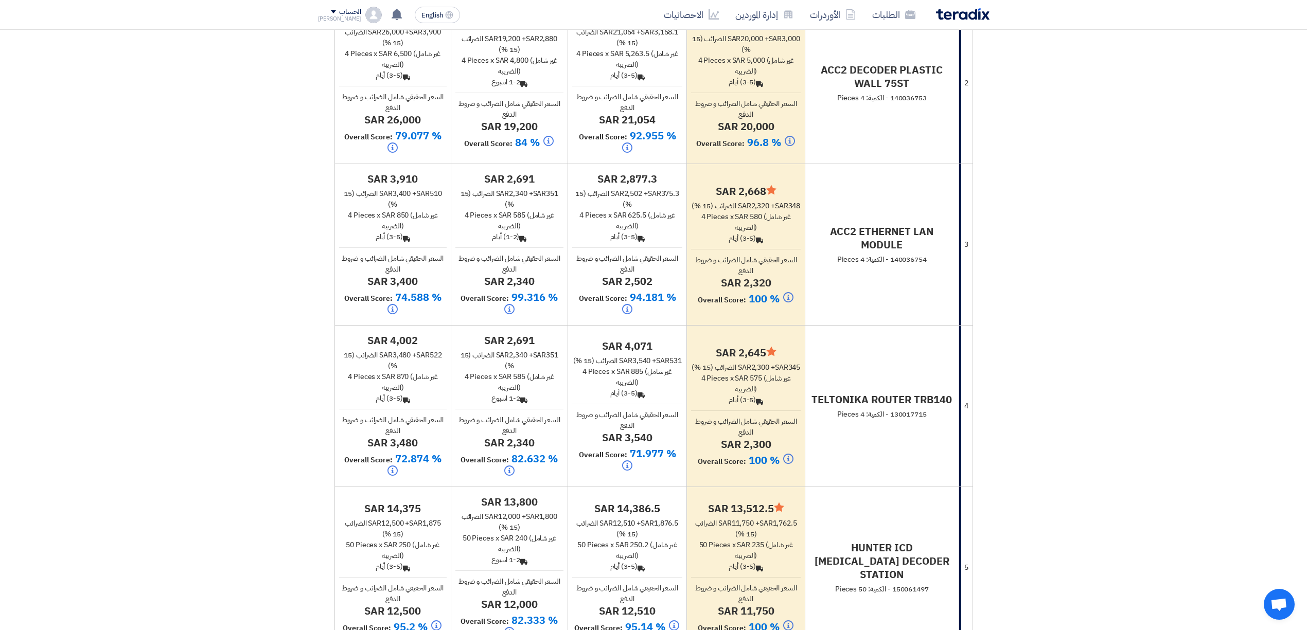
drag, startPoint x: 509, startPoint y: 448, endPoint x: 534, endPoint y: 448, distance: 24.7
click at [534, 448] on h4 "sar 2,340" at bounding box center [509, 442] width 108 height 13
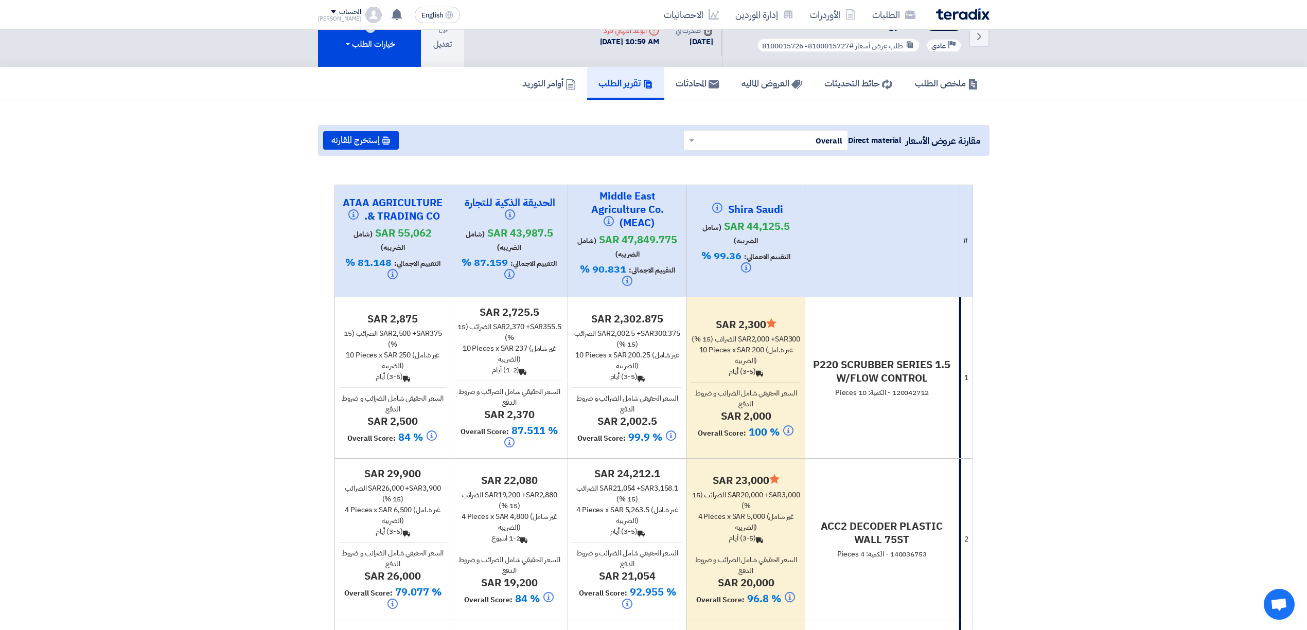
scroll to position [0, 0]
